Goal: Information Seeking & Learning: Learn about a topic

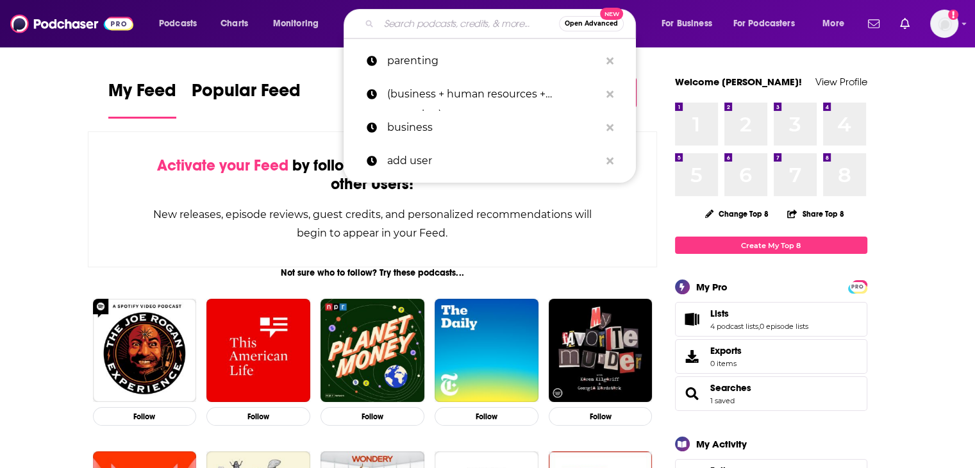
click at [477, 29] on input "Search podcasts, credits, & more..." at bounding box center [469, 23] width 180 height 21
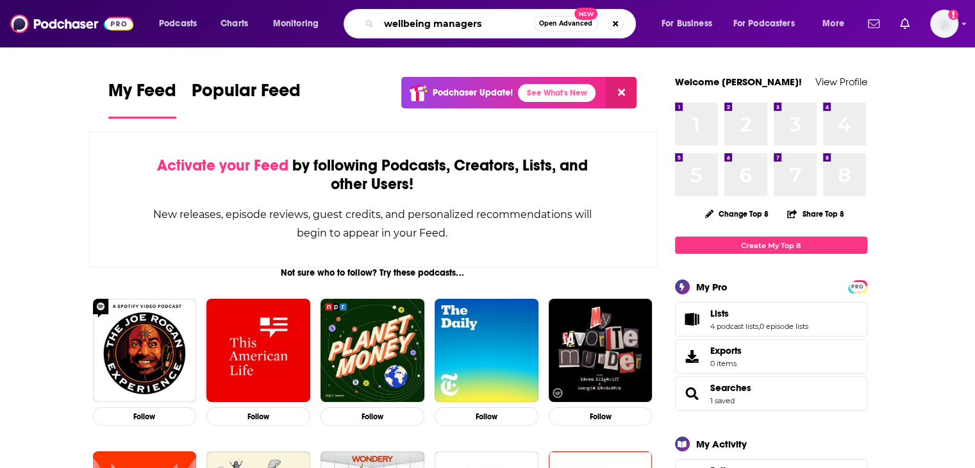
type input "wellbeing managers"
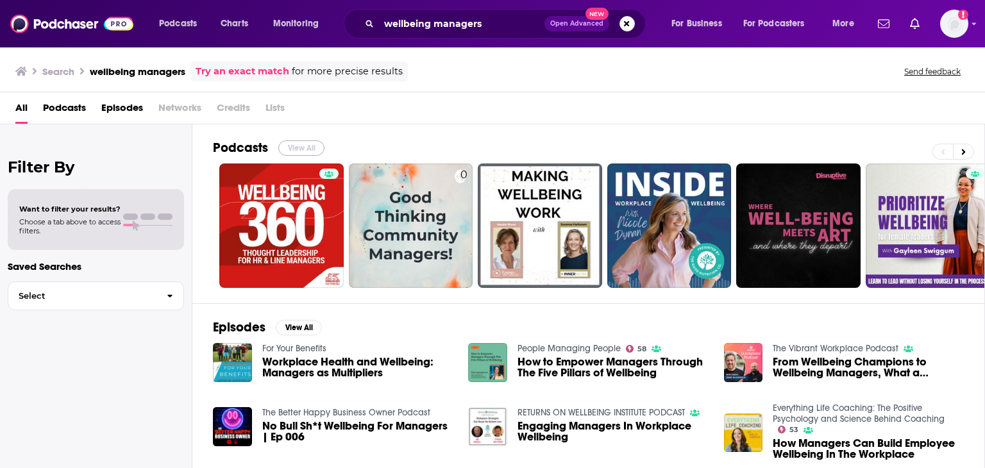
click at [293, 148] on button "View All" at bounding box center [301, 147] width 46 height 15
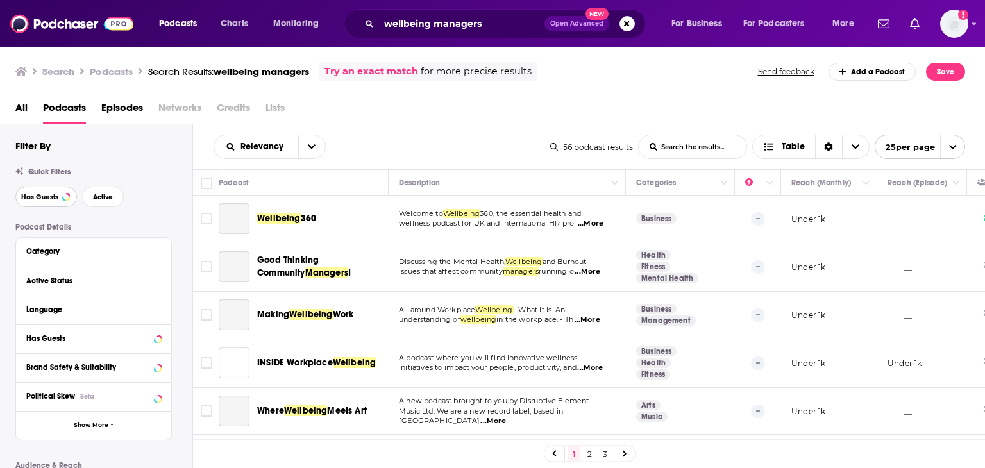
click at [42, 201] on span "Has Guests" at bounding box center [39, 197] width 37 height 7
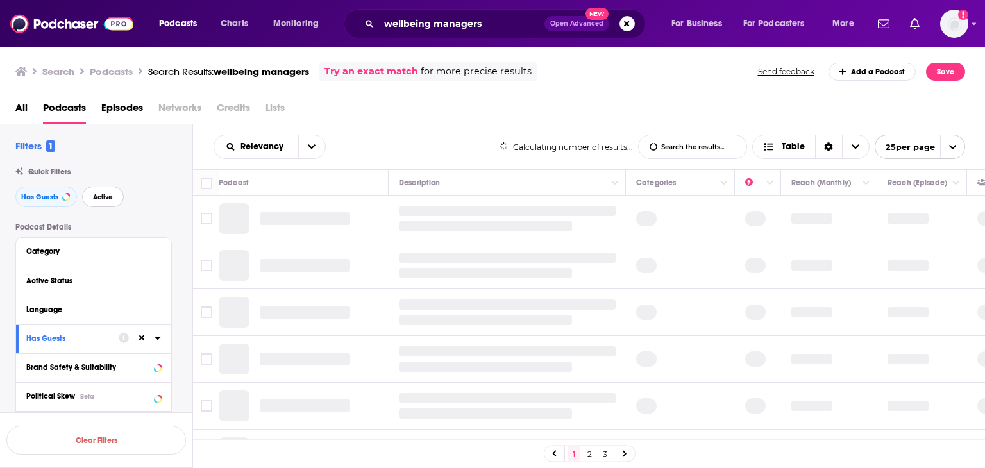
click at [101, 201] on button "Active" at bounding box center [103, 197] width 42 height 21
click at [87, 255] on div "Category" at bounding box center [86, 251] width 120 height 9
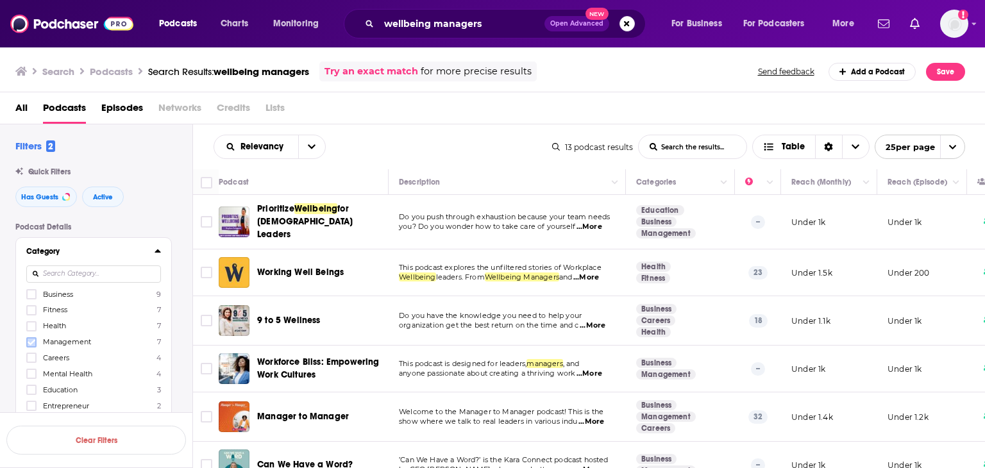
click at [31, 340] on icon at bounding box center [32, 343] width 8 height 8
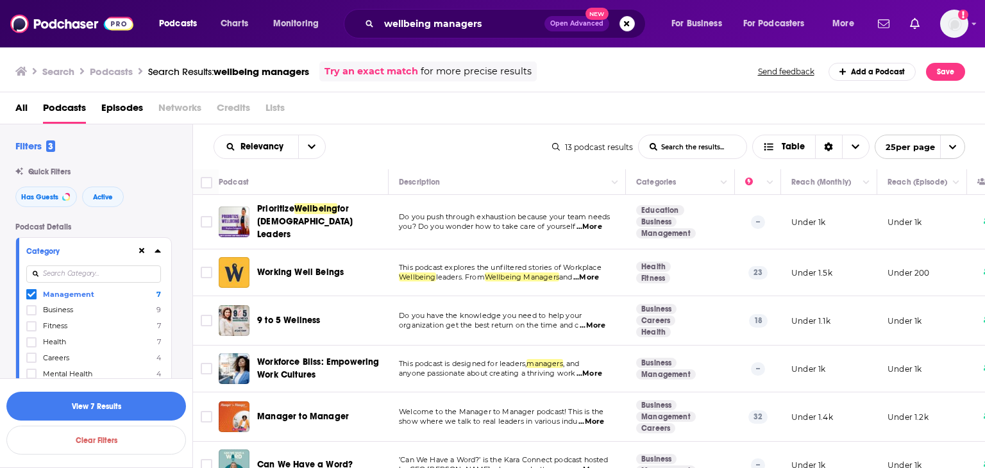
scroll to position [64, 0]
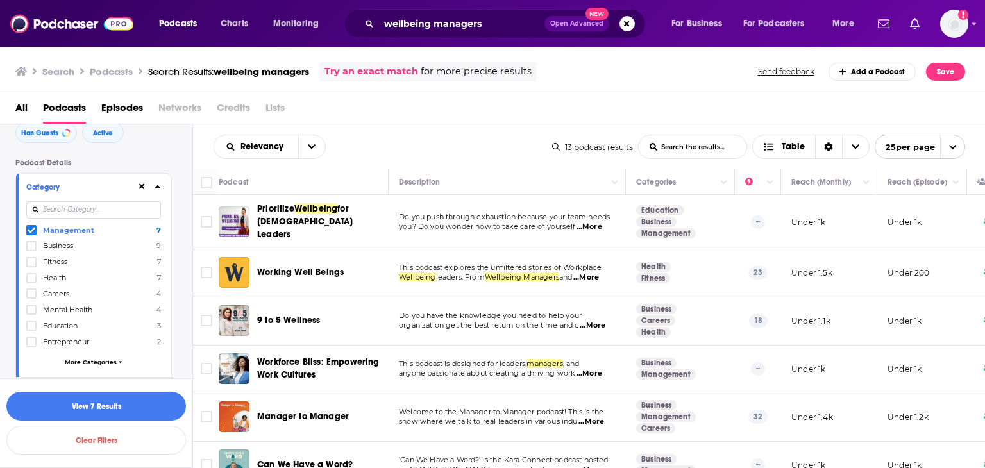
click at [28, 229] on icon at bounding box center [32, 230] width 8 height 8
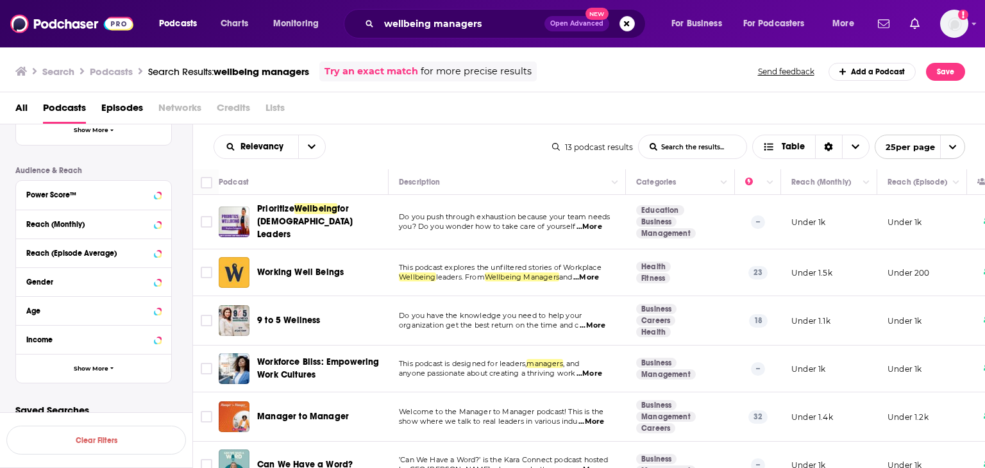
scroll to position [484, 0]
